Goal: Entertainment & Leisure: Consume media (video, audio)

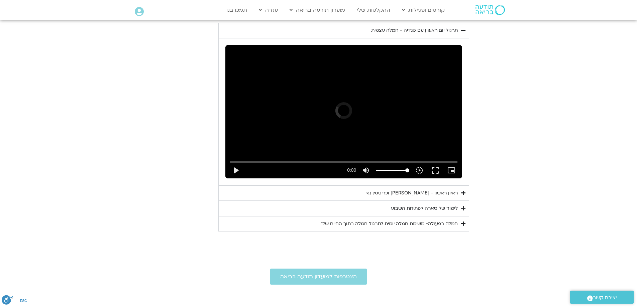
scroll to position [360, 0]
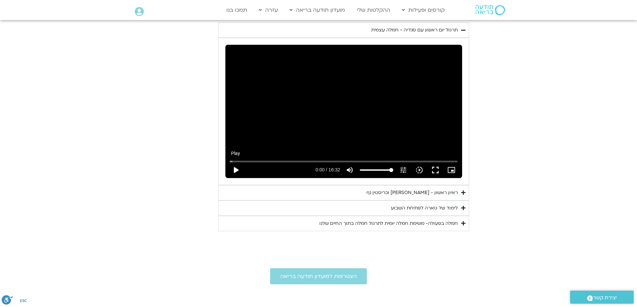
click at [234, 169] on button "play_arrow" at bounding box center [236, 170] width 16 height 16
type input "21.080653"
type input "97.265625"
type input "21.095286"
type input "96.1292613636364"
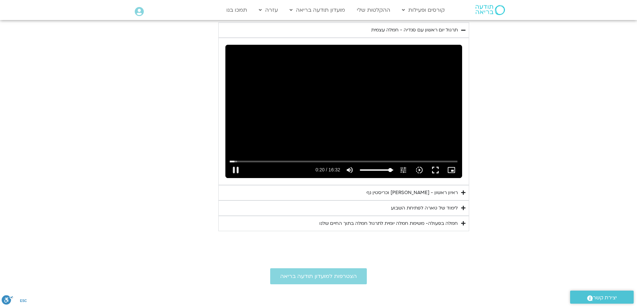
type input "21.111629"
type input "94.9928977272727"
type input "21.128217"
type input "92.7201704545455"
type input "21.144685"
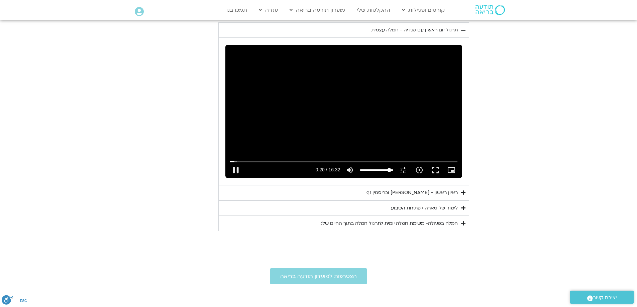
type input "91.5838068181818"
type input "21.161634"
type input "90.4474431818182"
type input "21.194988"
type input "88.1747159090909"
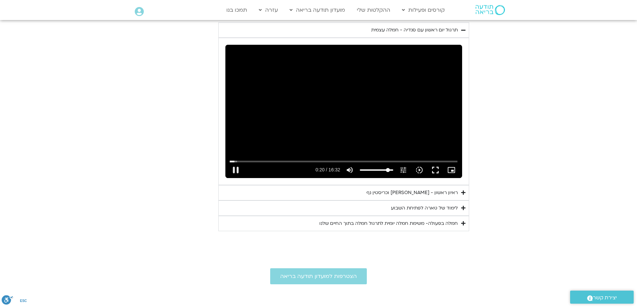
type input "21.211534"
type input "87.0383522727273"
type input "21.245149"
type input "84.765625"
type input "21.278624"
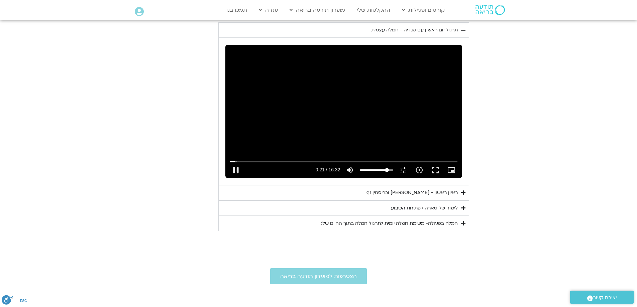
type input "82.4928977272727"
type input "21.294874"
type input "80.2201704545455"
type input "21.311759"
type input "79.0838068181818"
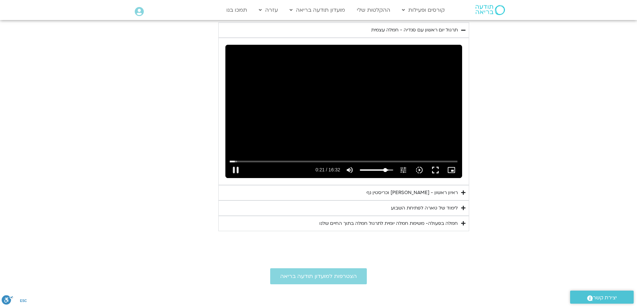
type input "21.332703"
type input "76.8110795454545"
type input "21.345189"
type input "74.5383522727273"
type input "21.361423"
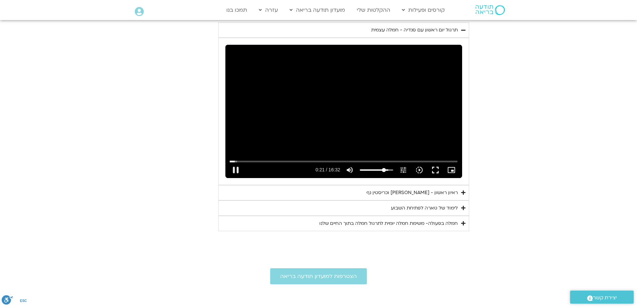
type input "72.265625"
type input "21.378107"
type input "71.1292613636364"
type input "21.394873"
type input "69.9928977272727"
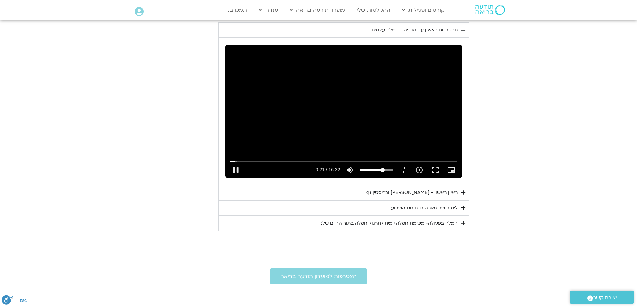
type input "21.528132"
type input "68.8565340909091"
type input "21.544854"
type input "66.5838068181818"
type input "21.561516"
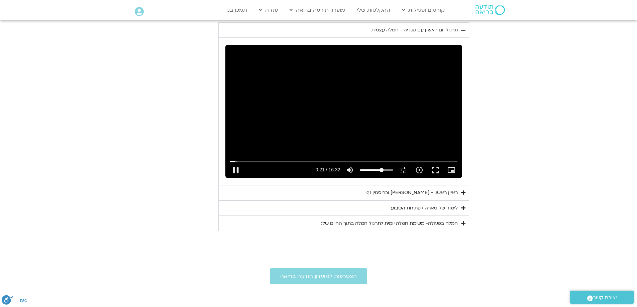
type input "65.4474431818182"
type input "21.578218"
type input "62.0383522727273"
type input "21.599583"
type input "57.4928977272727"
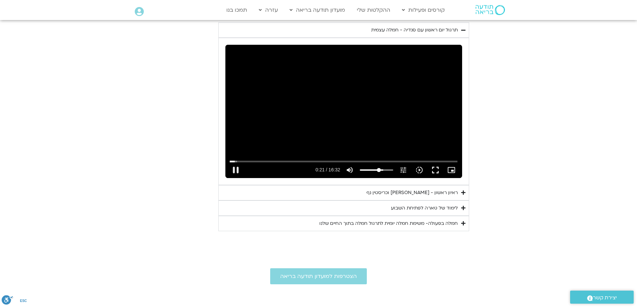
type input "21.611515"
type input "52.9474431818182"
type input "21.628258"
type input "42.7201704545455"
type input "21.644925"
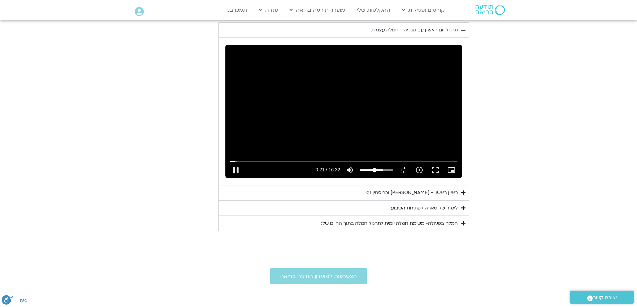
type input "41.5838068181818"
type input "21.661476"
type input "40.4474431818182"
type input "21.828268"
type input "39.3110795454545"
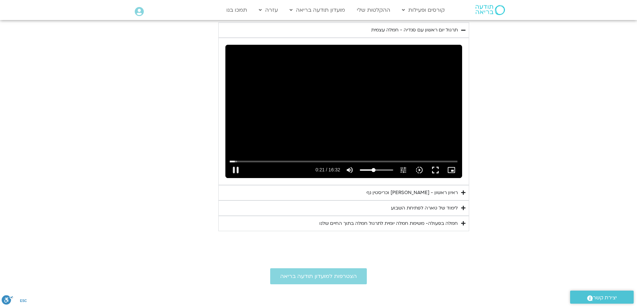
type input "21.865644"
type input "33.6292613636364"
type input "21.878223"
type input "27.9474431818182"
type input "21.894898"
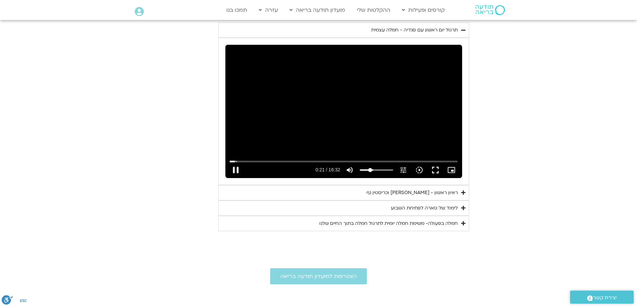
type input "24.5383522727273"
type input "21.911599"
type input "19.9928977272727"
type input "22.161393"
type input "18.8565340909091"
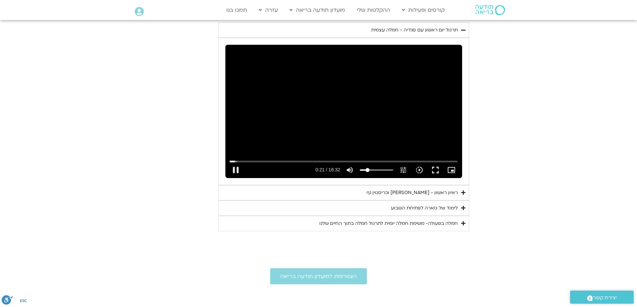
type input "22.178419"
type input "16.5838068181818"
type input "22.195129"
type input "15.4474431818182"
type input "22.544897"
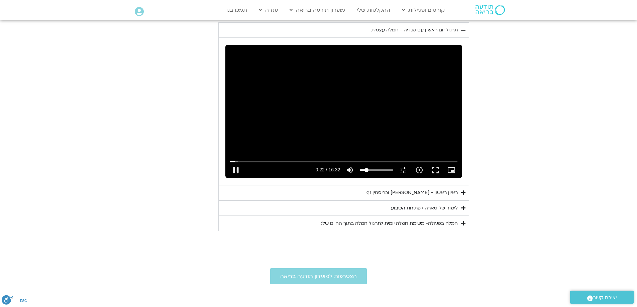
type input "16.5838068181818"
type input "22.595023"
type input "18.8565340909091"
type input "22.611638"
type input "21.1292613636364"
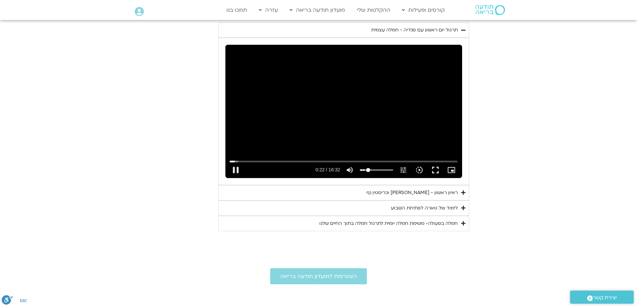
type input "22.628279"
type input "22.265625"
type input "22.661514"
type input "23.4019886363636"
type input "22.694909"
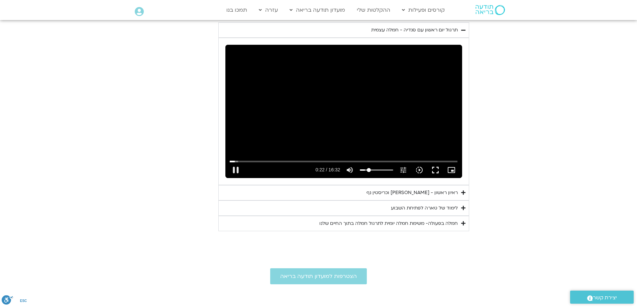
type input "24.5383522727273"
type input "22.711716"
type input "27.9474431818182"
type input "22.72848"
type input "33.6292613636364"
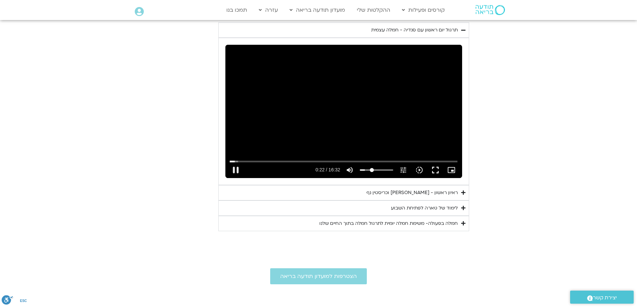
type input "22.744798"
type input "42.7201704545455"
type input "22.76134"
type input "49.5383522727273"
type input "22.778189"
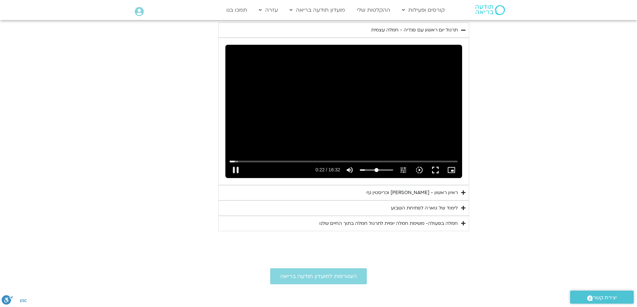
type input "56.3565340909091"
type input "22.795073"
type input "60.9019886363636"
type input "22.811545"
type input "64.3110795454545"
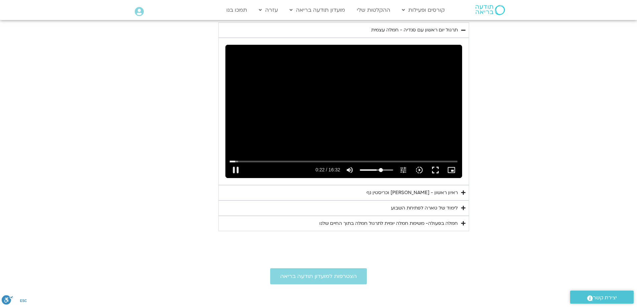
type input "22.828235"
type input "67.7201704545455"
type input "22.84472"
type input "68.8565340909091"
type input "22.861551"
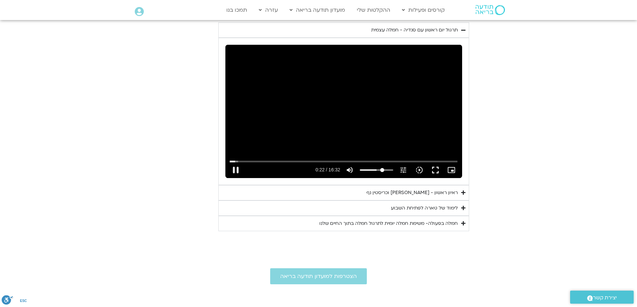
type input "71.1292613636364"
type input "22.878594"
type input "73.4019886363636"
type input "22.894994"
type input "74.5383522727273"
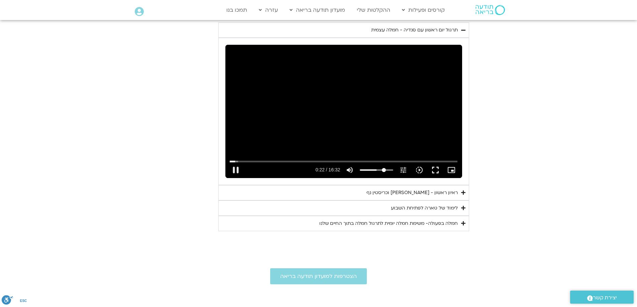
type input "22.915591"
type input "79.0838068181818"
type input "22.928164"
type input "81.3565340909091"
type input "22.944842"
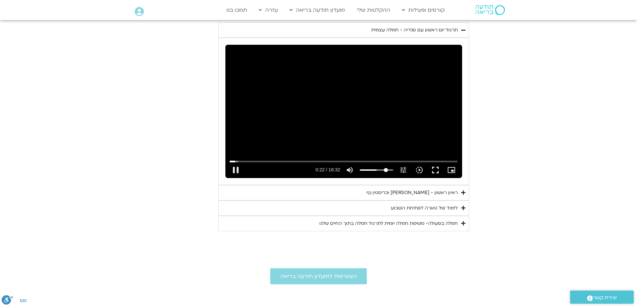
type input "83.6292613636364"
type input "22.961679"
type input "84.765625"
type input "22.978278"
type input "87.0383522727273"
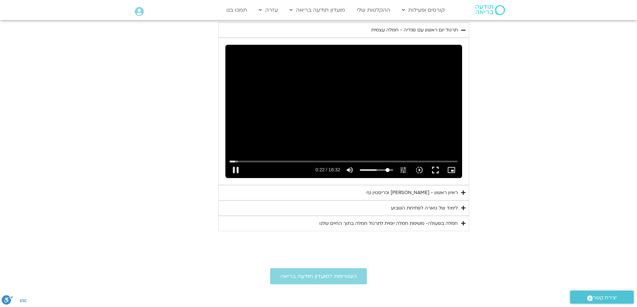
type input "22.994958"
type input "88.1747159090909"
type input "23.078257"
type input "89.3110795454545"
type input "23.095027"
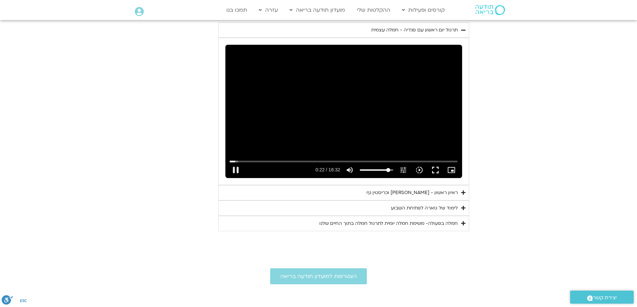
type input "90.4474431818182"
type input "23.128372"
type input "91.5838068181818"
type input "23.14494"
type input "92.7201704545455"
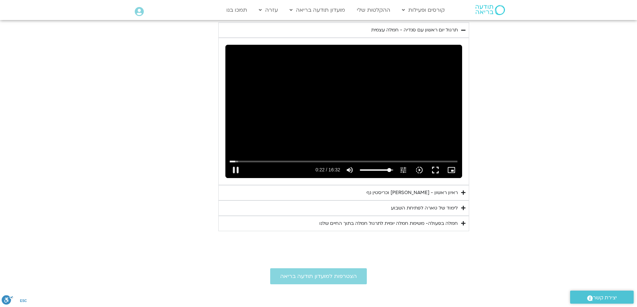
type input "23.161428"
type input "93.8565340909091"
type input "23.576381"
type input "93.8565340909091"
click at [390, 168] on input "Volume" at bounding box center [376, 170] width 33 height 4
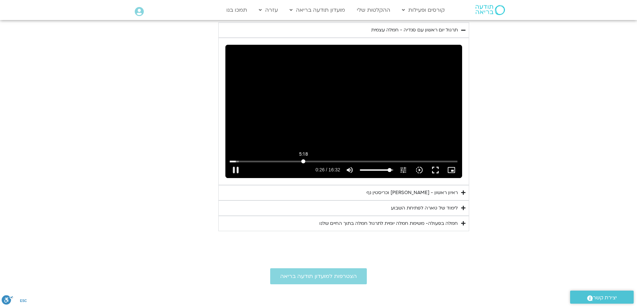
click at [303, 160] on input "Seek" at bounding box center [344, 162] width 228 height 4
click at [322, 161] on input "Seek" at bounding box center [344, 162] width 228 height 4
click at [332, 161] on input "Seek" at bounding box center [344, 162] width 228 height 4
click at [346, 161] on input "Seek" at bounding box center [344, 162] width 228 height 4
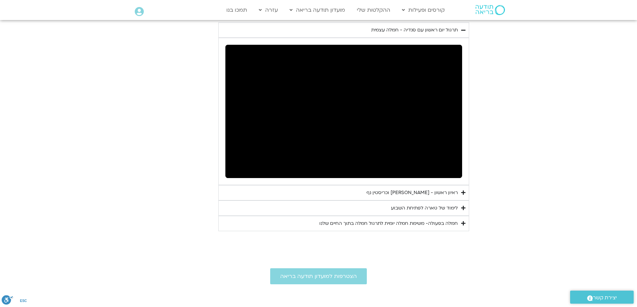
click at [456, 192] on div "ראיון ראשון - [PERSON_NAME] וכריסטין נף" at bounding box center [412, 193] width 91 height 8
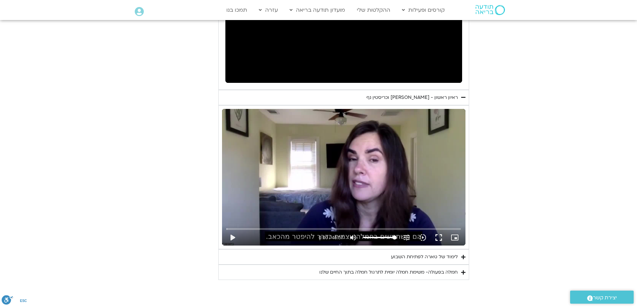
scroll to position [493, 0]
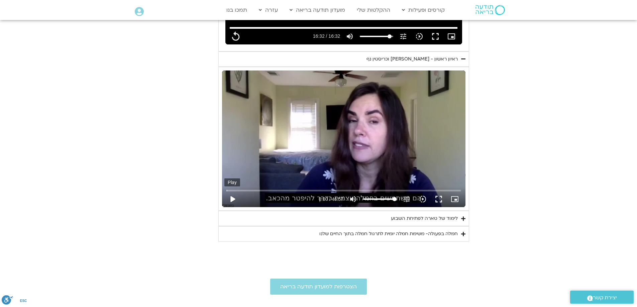
click at [233, 199] on button "play_arrow" at bounding box center [232, 199] width 16 height 16
type input "992.52"
type input "0.010389"
type input "992.52"
type input "0.095513"
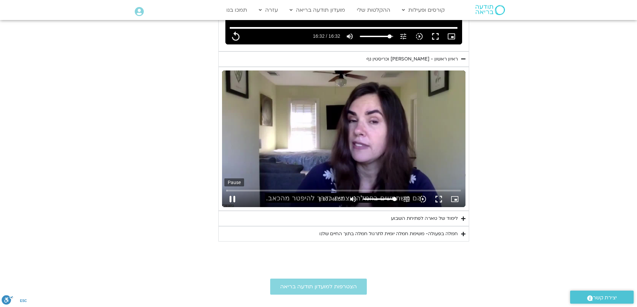
type input "992.52"
type input "0.229017"
type input "992.52"
type input "0.361864"
type input "992.52"
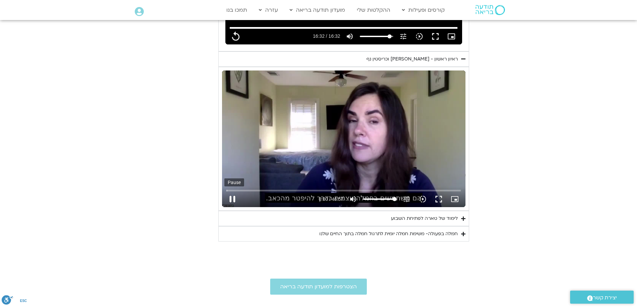
type input "0.495648"
type input "992.52"
type input "0.626999"
type input "992.52"
type input "0.760514"
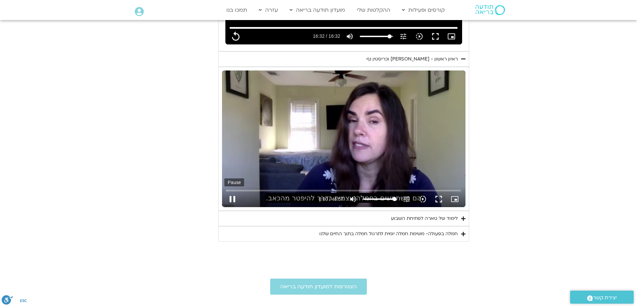
type input "992.52"
type input "0.89388"
type input "992.52"
type input "1.026842"
type input "992.52"
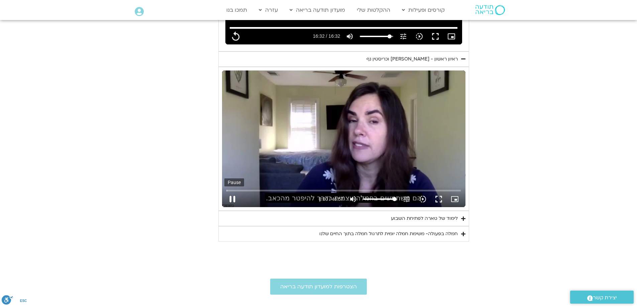
type input "1.160633"
type input "992.52"
type input "1.29365"
type input "992.52"
type input "1.427143"
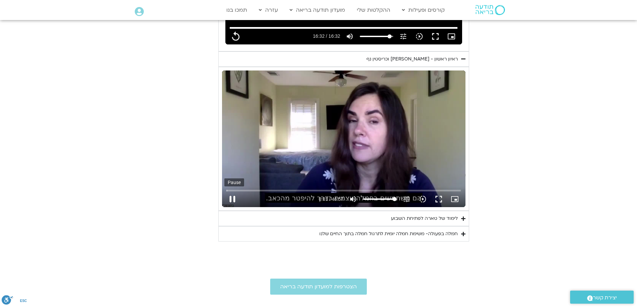
type input "992.52"
type input "1.560029"
type input "992.52"
type input "1.693268"
type input "992.52"
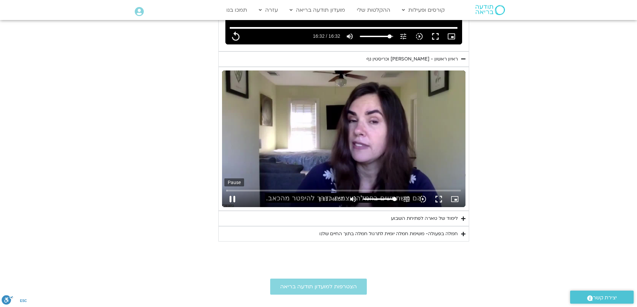
type input "1.827018"
type input "992.52"
type input "1.96111"
type input "992.52"
type input "2.221199"
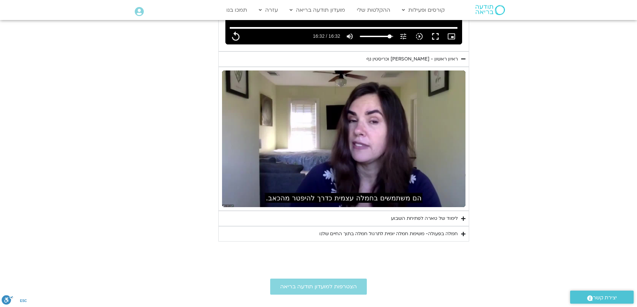
type input "992.52"
type input "236.148804"
type input "992.52"
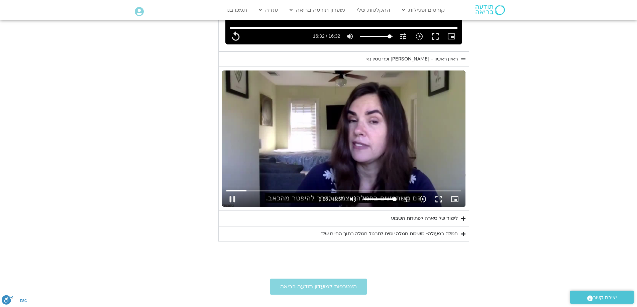
type input "236.215469"
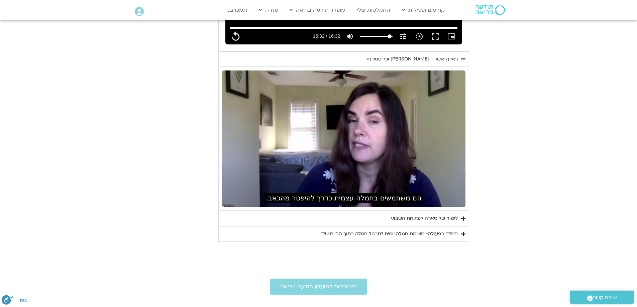
type input "992.52"
type input "236.815372"
type input "992.52"
type input "236.932213"
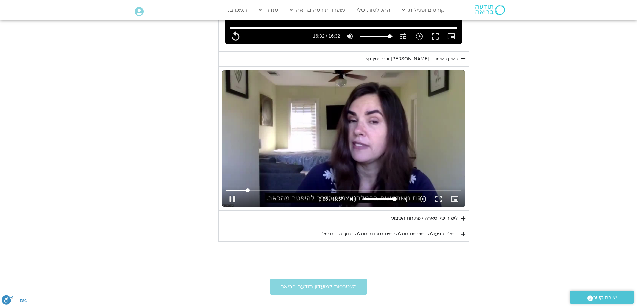
type input "992.52"
type input "237.066149"
type input "992.52"
type input "237.182292"
type input "992.52"
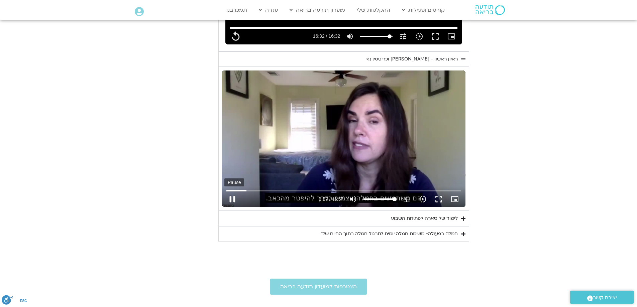
type input "237.296791"
type input "992.52"
type input "237.430743"
type input "992.52"
type input "237.581993"
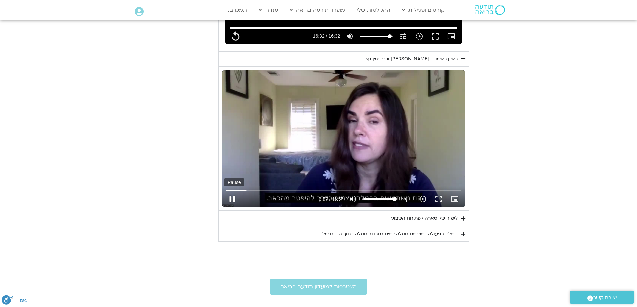
type input "992.52"
type input "237.698049"
type input "992.52"
type input "237.831887"
type input "992.52"
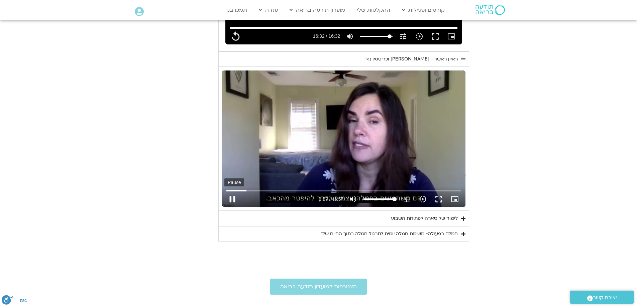
type input "237.967763"
type input "992.52"
click at [236, 197] on button "pause" at bounding box center [232, 199] width 16 height 16
type input "238.049838"
type input "992.52"
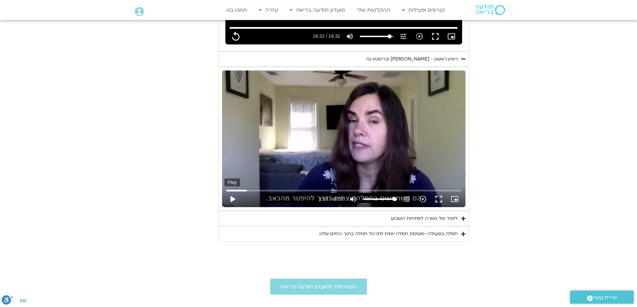
click at [233, 199] on button "play_arrow" at bounding box center [232, 199] width 16 height 16
type input "238.049845"
type input "992.52"
type input "238.065679"
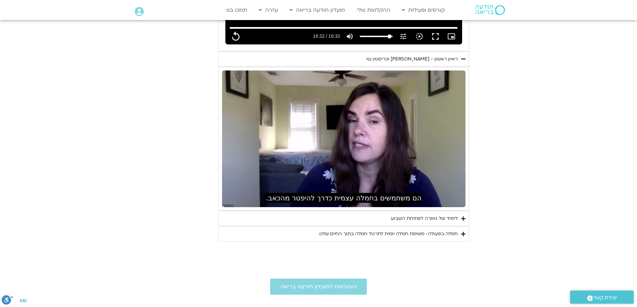
type input "992.52"
type input "533.274549"
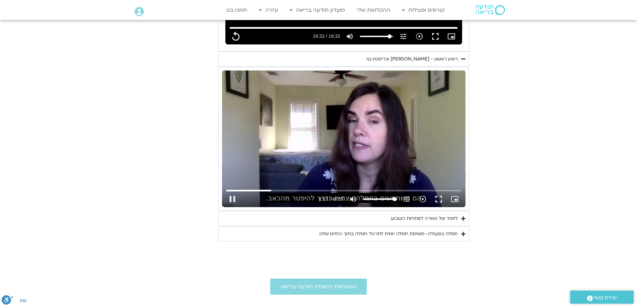
type input "992.52"
type input "533.391403"
type input "992.52"
type input "533.473026"
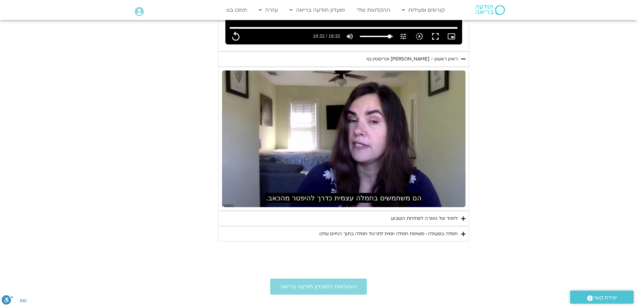
type input "992.52"
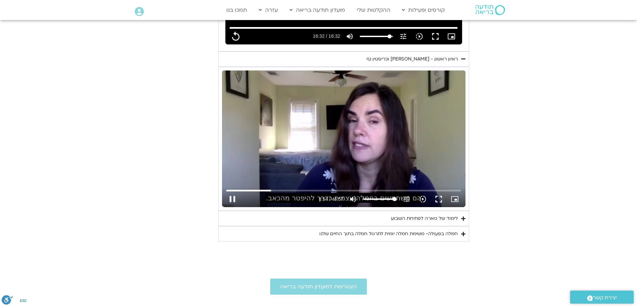
type input "534.040612"
click at [266, 190] on input "Seek" at bounding box center [343, 191] width 234 height 4
click at [273, 191] on input "Seek" at bounding box center [343, 191] width 234 height 4
click at [294, 190] on input "Seek" at bounding box center [343, 191] width 234 height 4
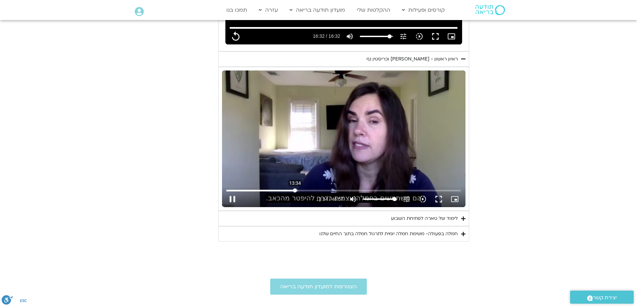
click at [295, 191] on input "Seek" at bounding box center [343, 191] width 234 height 4
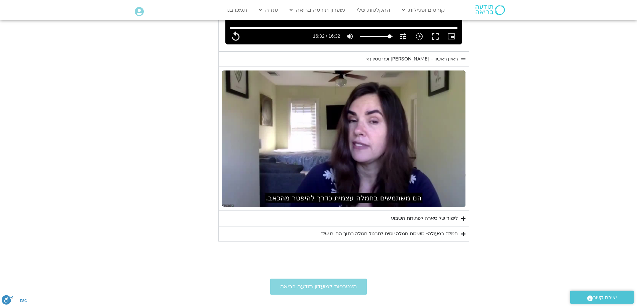
click at [233, 197] on button "pause" at bounding box center [232, 199] width 16 height 16
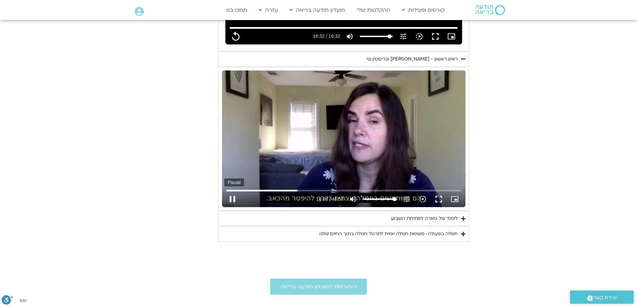
click at [231, 198] on button "pause" at bounding box center [232, 199] width 16 height 16
click at [234, 199] on button "play_arrow" at bounding box center [232, 199] width 16 height 16
click at [232, 202] on button "pause" at bounding box center [232, 199] width 16 height 16
click at [296, 191] on input "Seek" at bounding box center [343, 191] width 234 height 4
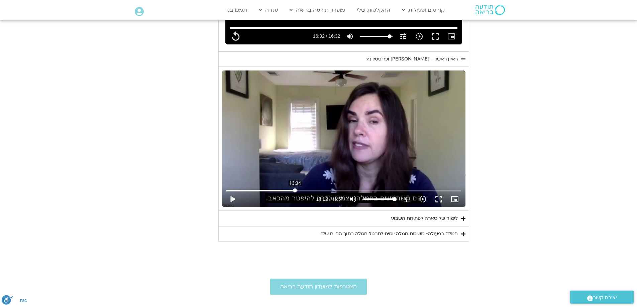
click at [295, 191] on input "Seek" at bounding box center [343, 191] width 234 height 4
click at [231, 198] on button "play_arrow" at bounding box center [232, 199] width 16 height 16
click at [234, 198] on button "pause" at bounding box center [232, 199] width 16 height 16
